Goal: Information Seeking & Learning: Learn about a topic

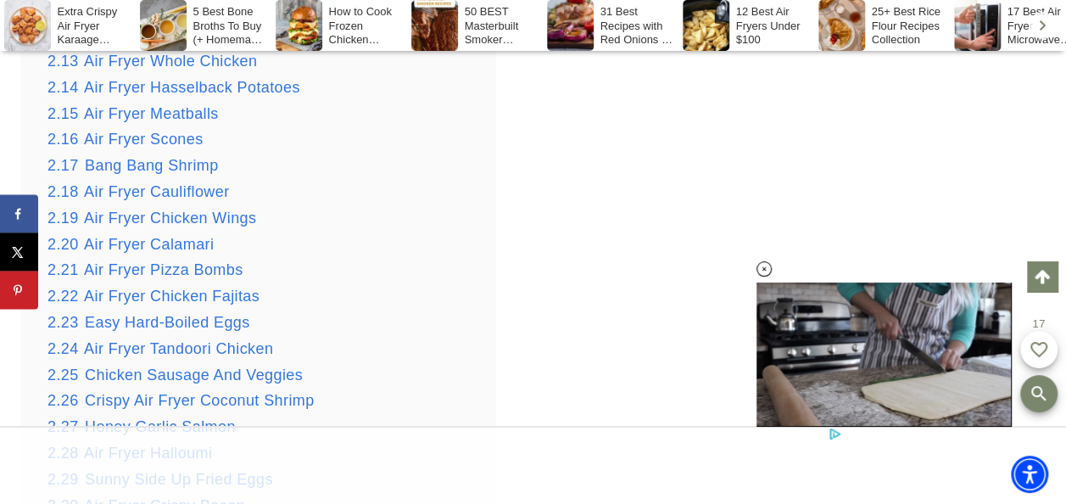
scroll to position [3208, 0]
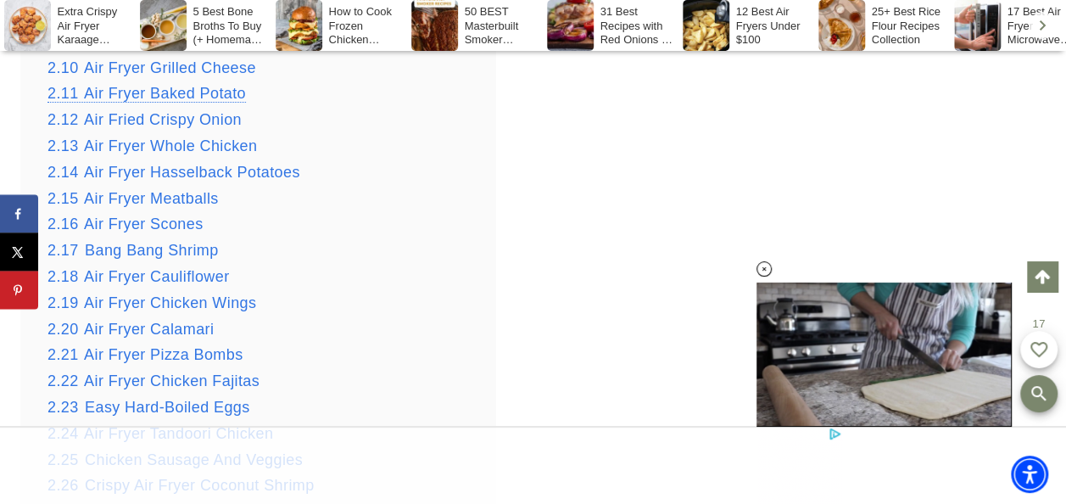
click at [93, 93] on span "Air Fryer Baked Potato" at bounding box center [165, 93] width 162 height 17
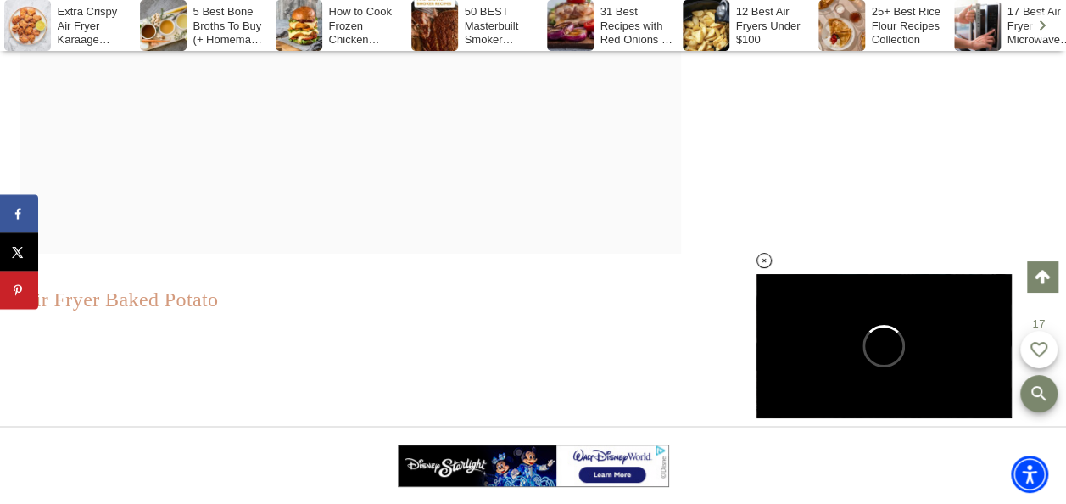
click at [186, 293] on link "Air Fryer Baked Potato" at bounding box center [119, 299] width 198 height 22
